Goal: Information Seeking & Learning: Learn about a topic

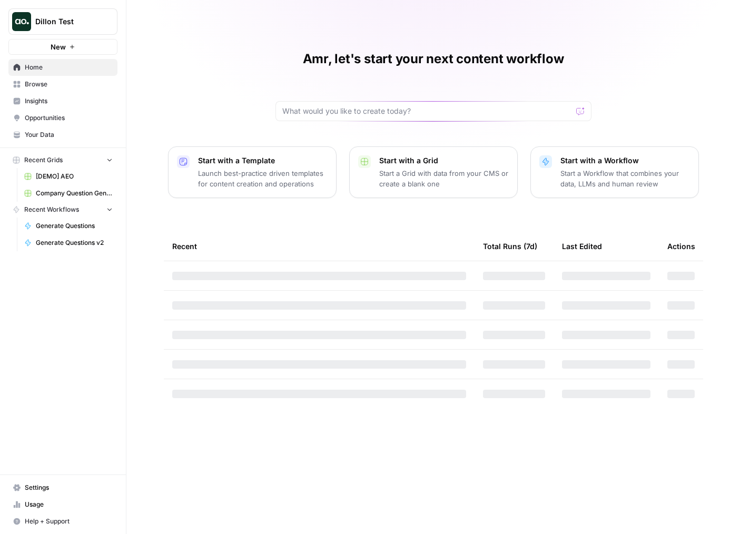
click at [67, 23] on span "Dillon Test" at bounding box center [67, 21] width 64 height 11
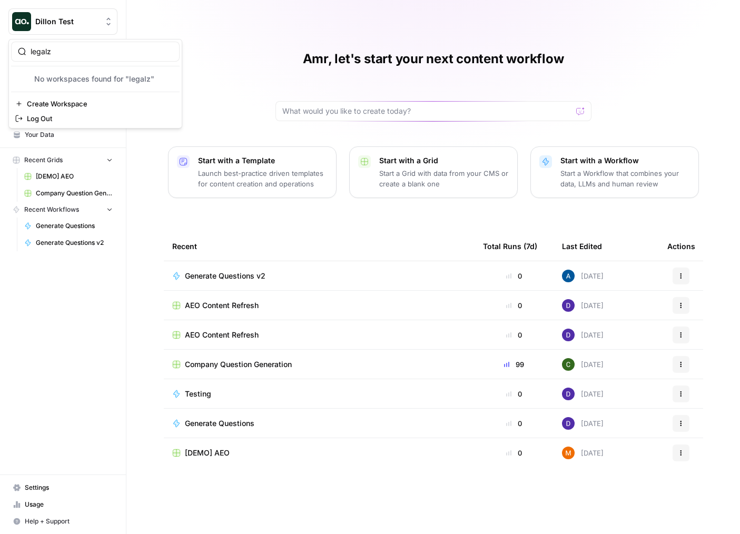
type input "legalz"
click at [25, 80] on img "button" at bounding box center [21, 79] width 13 height 13
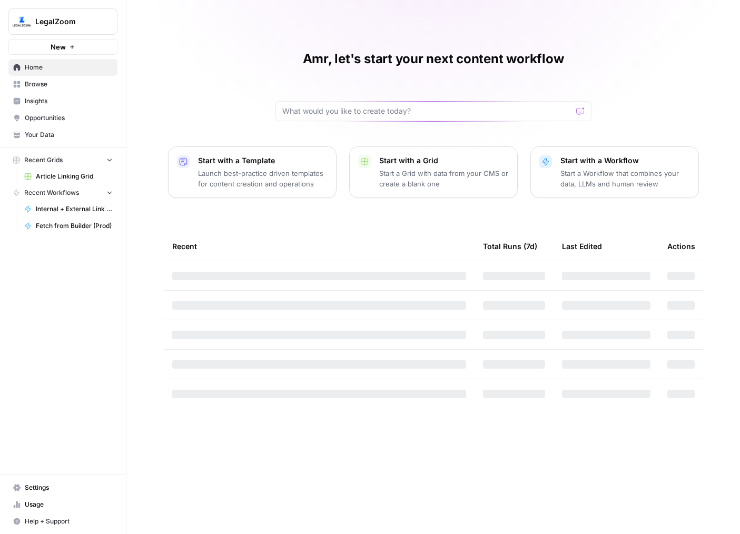
click at [48, 94] on link "Insights" at bounding box center [62, 101] width 109 height 17
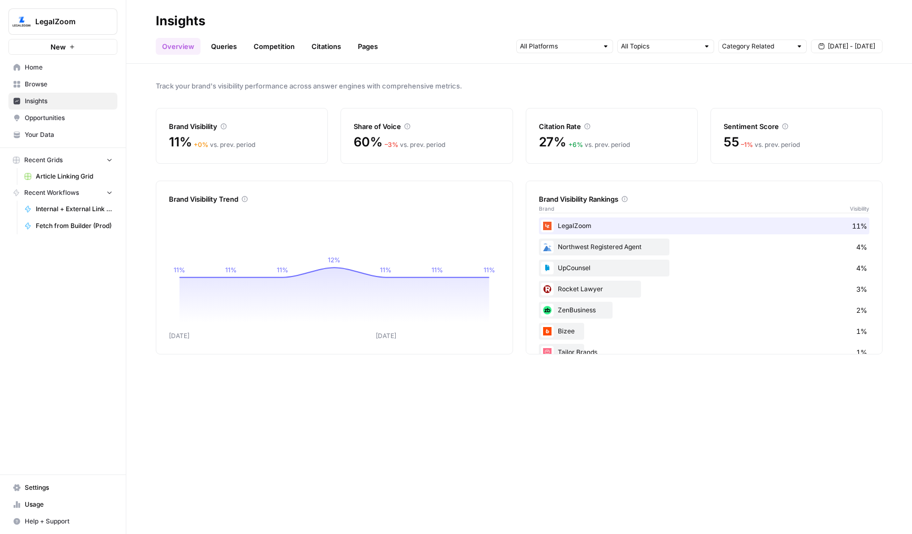
click at [231, 45] on link "Queries" at bounding box center [224, 46] width 38 height 17
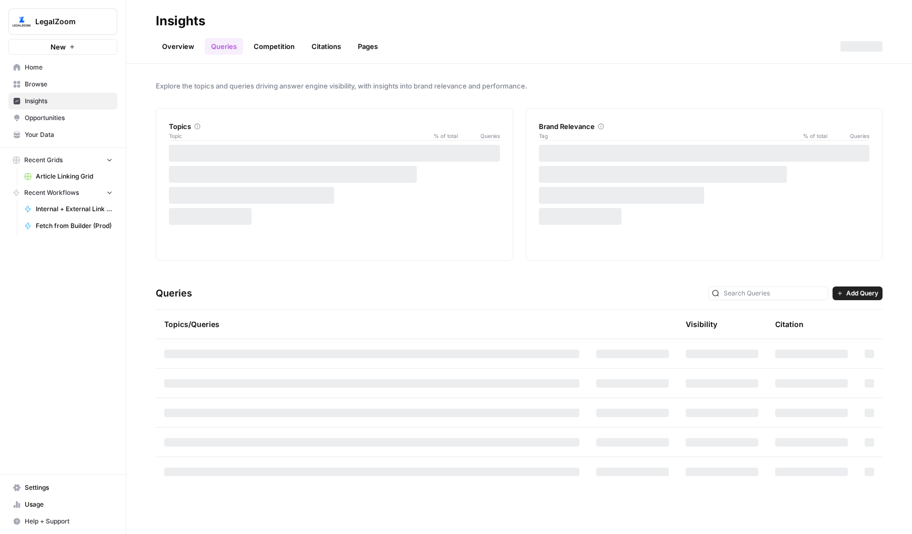
click at [172, 45] on link "Overview" at bounding box center [178, 46] width 45 height 17
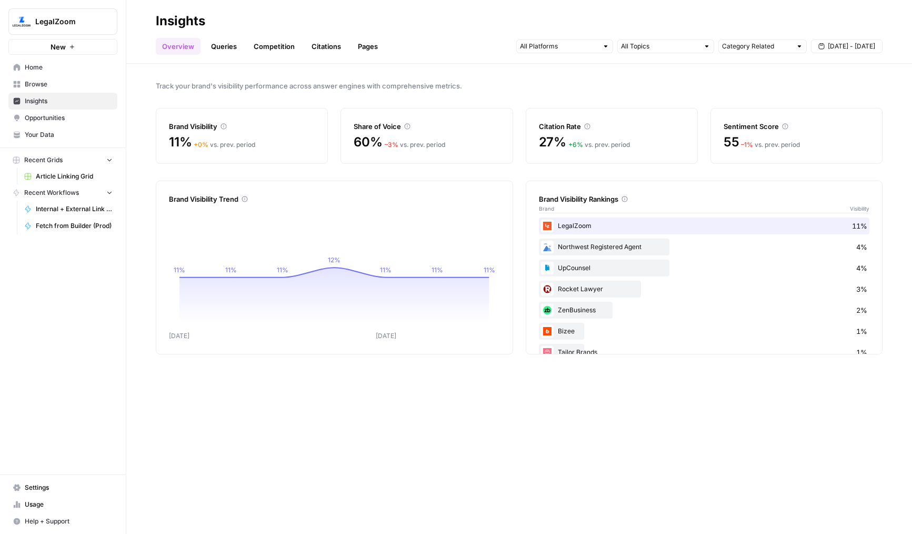
click at [222, 46] on link "Queries" at bounding box center [224, 46] width 38 height 17
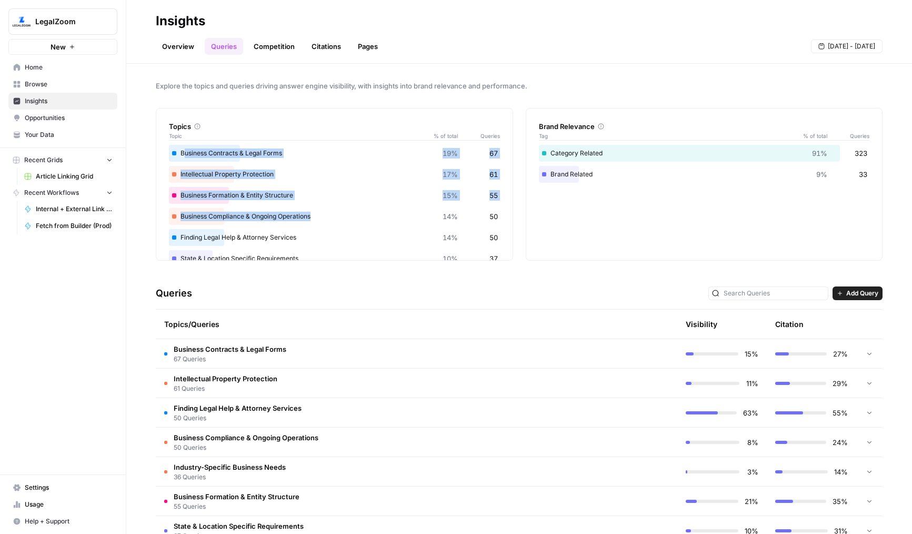
drag, startPoint x: 184, startPoint y: 156, endPoint x: 237, endPoint y: 230, distance: 90.5
click at [237, 228] on div "Business Contracts & Legal Forms 19% 67 Intellectual Property Protection 17% 61…" at bounding box center [334, 216] width 331 height 143
click at [237, 230] on div "Finding Legal Help & Attorney Services 14% 50" at bounding box center [334, 237] width 331 height 17
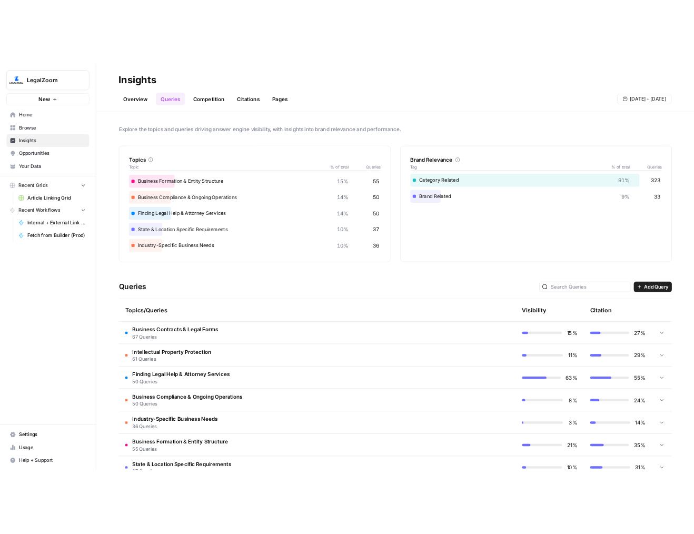
scroll to position [28, 0]
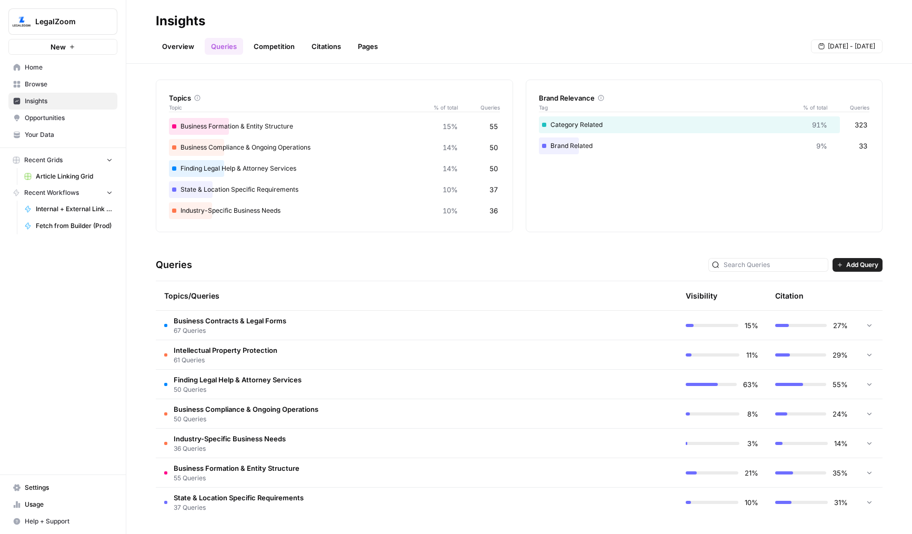
click at [540, 374] on td "Finding Legal Help & Attorney Services 50 Queries" at bounding box center [372, 384] width 432 height 29
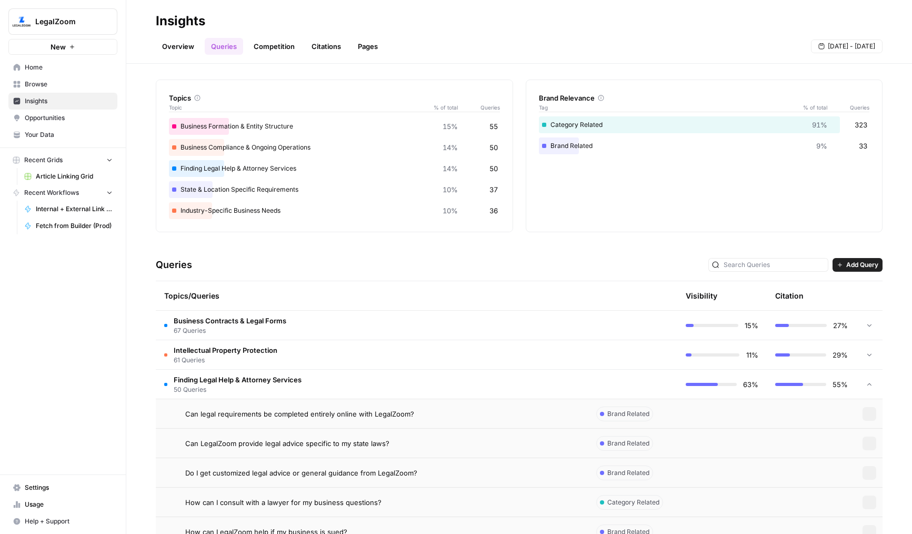
click at [542, 382] on td "Finding Legal Help & Attorney Services 50 Queries" at bounding box center [372, 384] width 432 height 29
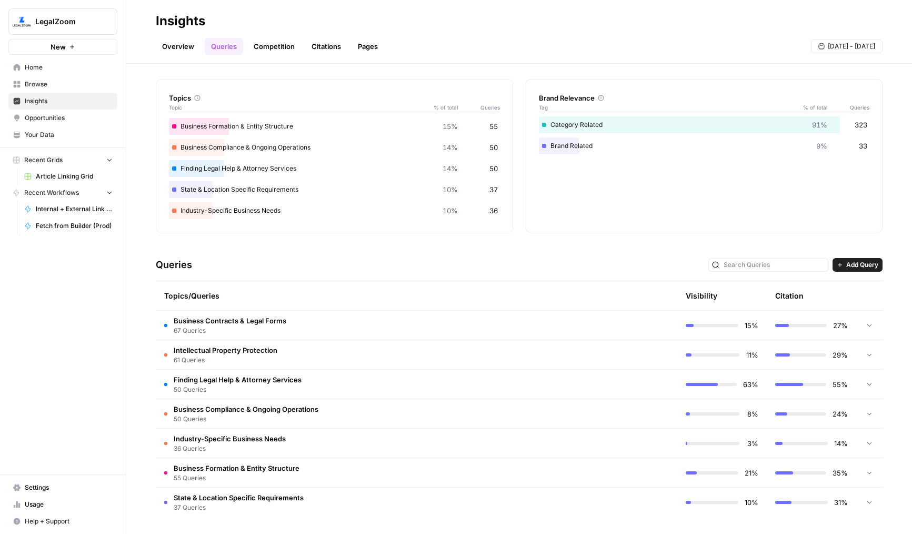
click at [258, 45] on link "Competition" at bounding box center [274, 46] width 54 height 17
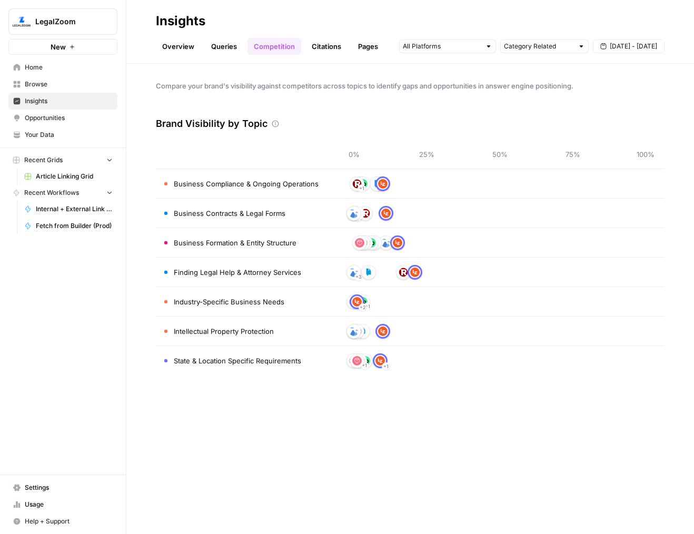
drag, startPoint x: 207, startPoint y: 22, endPoint x: 221, endPoint y: 22, distance: 13.2
click at [216, 22] on div "Insights" at bounding box center [410, 21] width 509 height 17
